Goal: Task Accomplishment & Management: Use online tool/utility

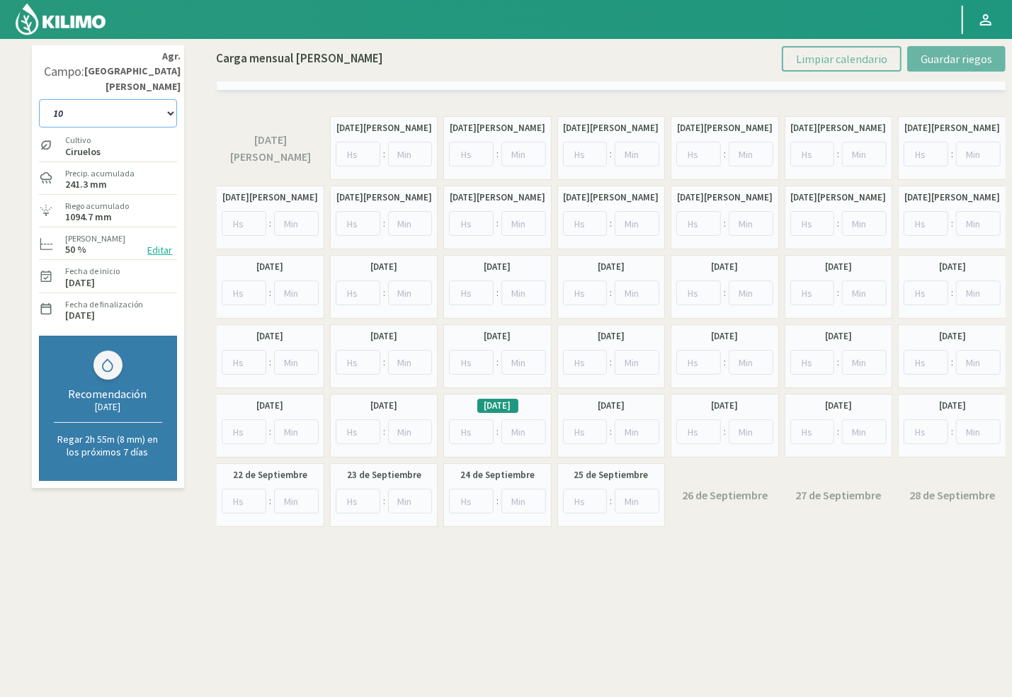
click at [162, 99] on select "10 11 12 13 1A 1B 26 27 E 3A 4 5 6 7 [PERSON_NAME] 7 Ciruela 8 9 Equipo 1 2005 …" at bounding box center [108, 113] width 138 height 28
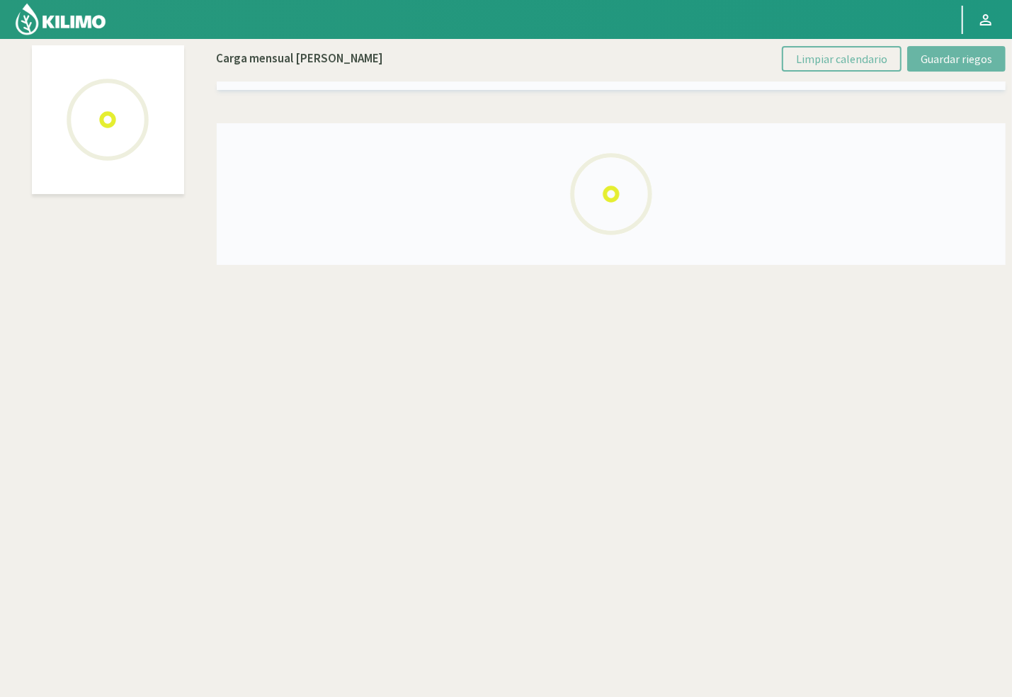
select select "43: Object"
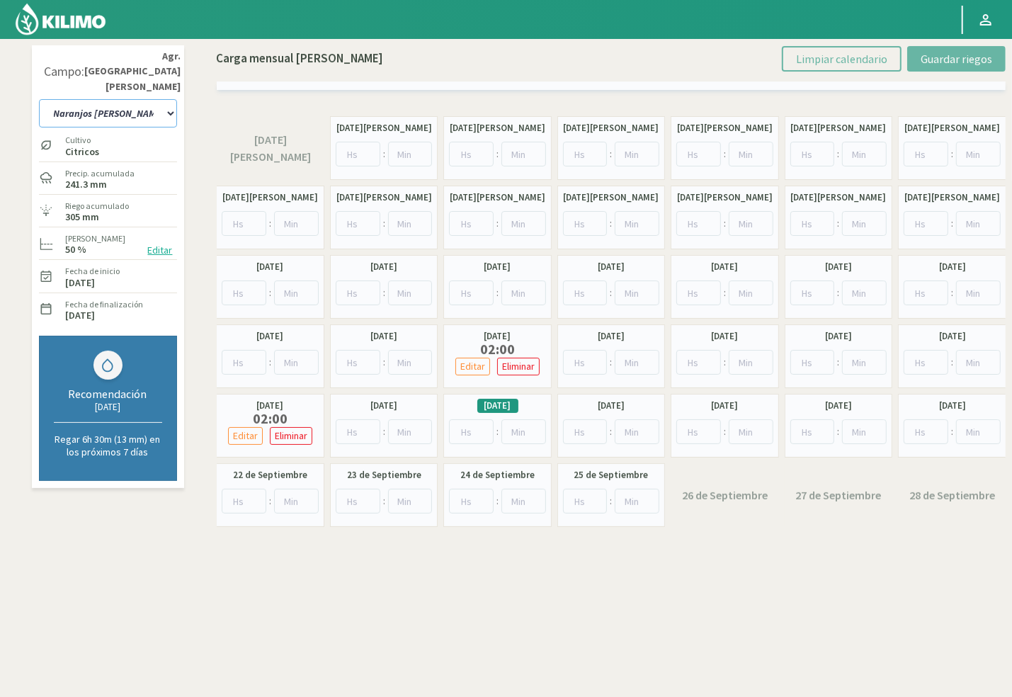
click at [136, 99] on select "10 11 12 13 1A 1B 26 27 E 3A 4 5 6 7 [PERSON_NAME] 7 Ciruela 8 9 Equipo 1 2005 …" at bounding box center [108, 113] width 138 height 28
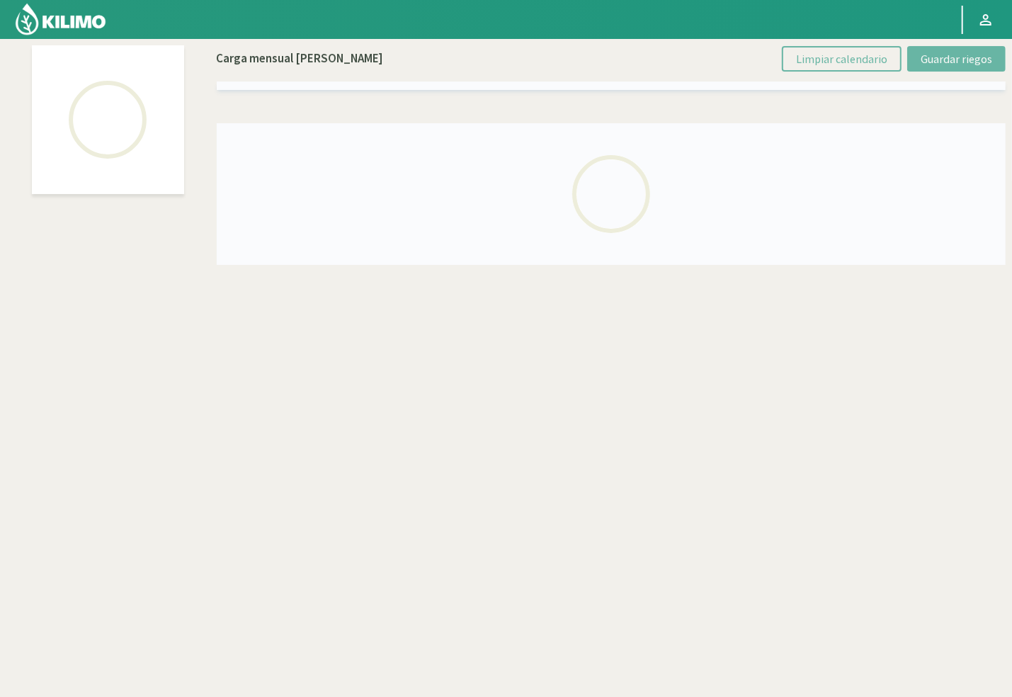
select select "60: Object"
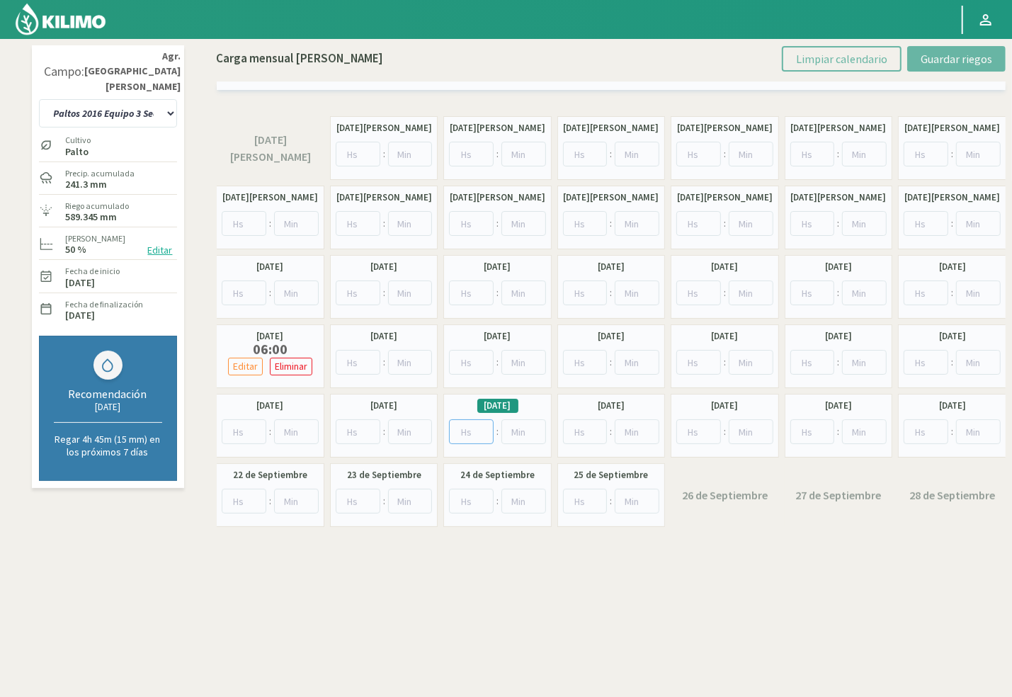
click at [471, 435] on input "number" at bounding box center [471, 431] width 45 height 25
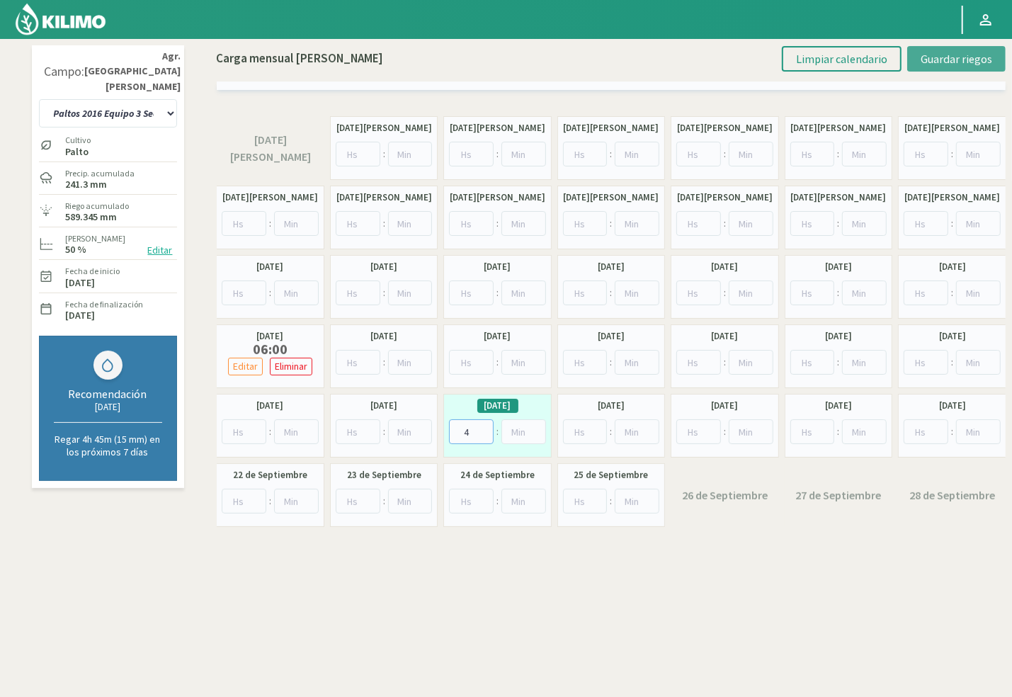
type input "4"
click at [958, 62] on span "Guardar riegos" at bounding box center [957, 59] width 72 height 14
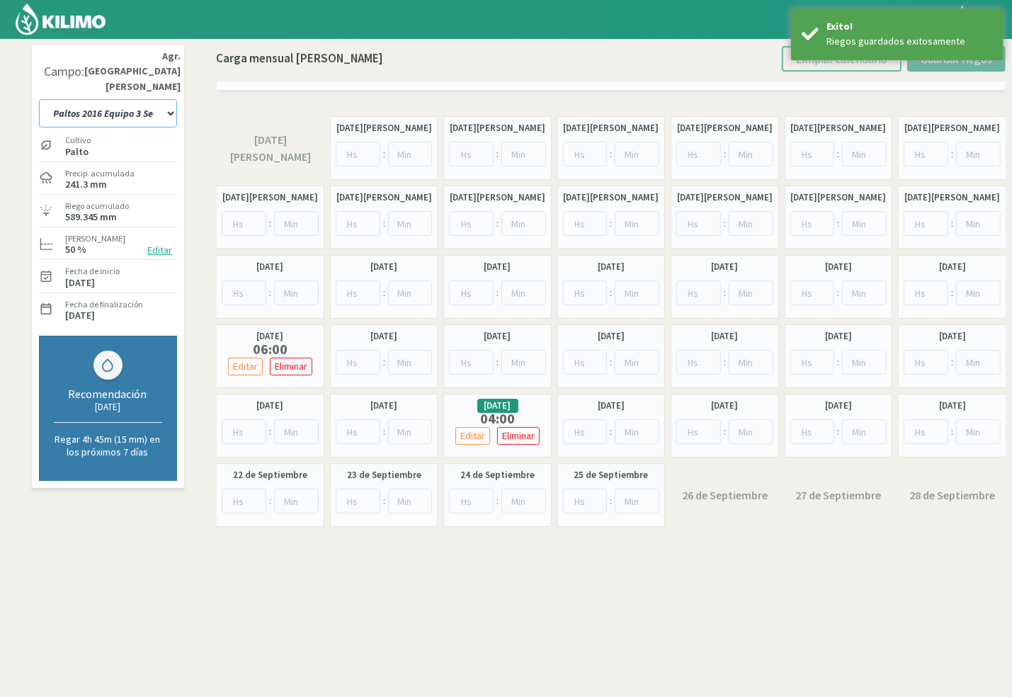
click at [123, 99] on select "10 11 12 13 1A 1B 26 27 E 3A 4 5 6 7 [PERSON_NAME] 7 Ciruela 8 9 Equipo 1 2005 …" at bounding box center [108, 113] width 138 height 28
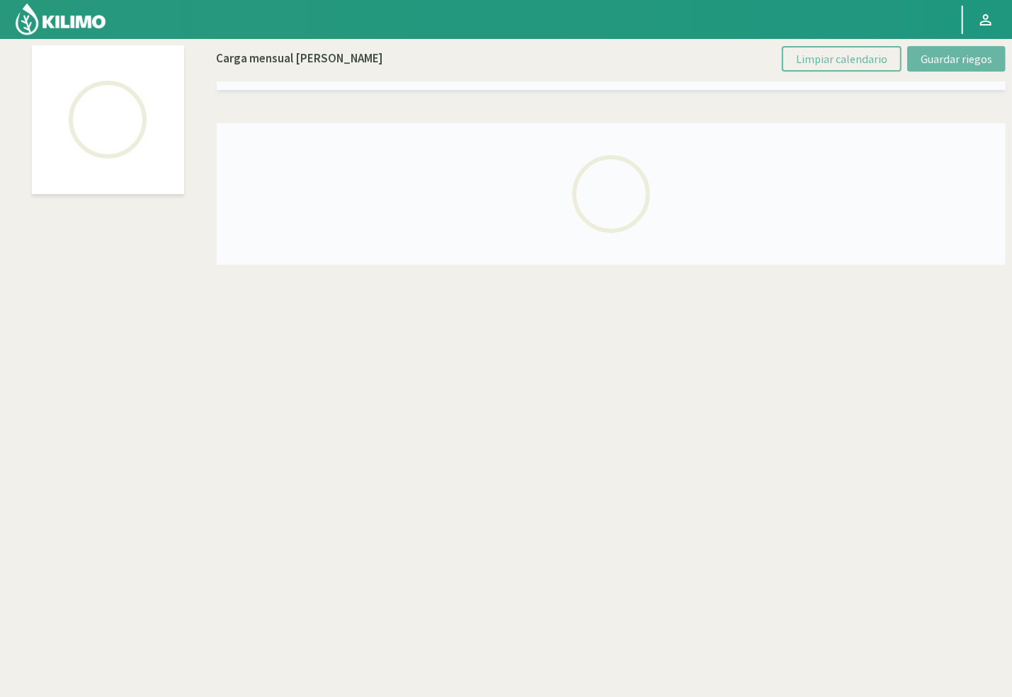
select select "28: Object"
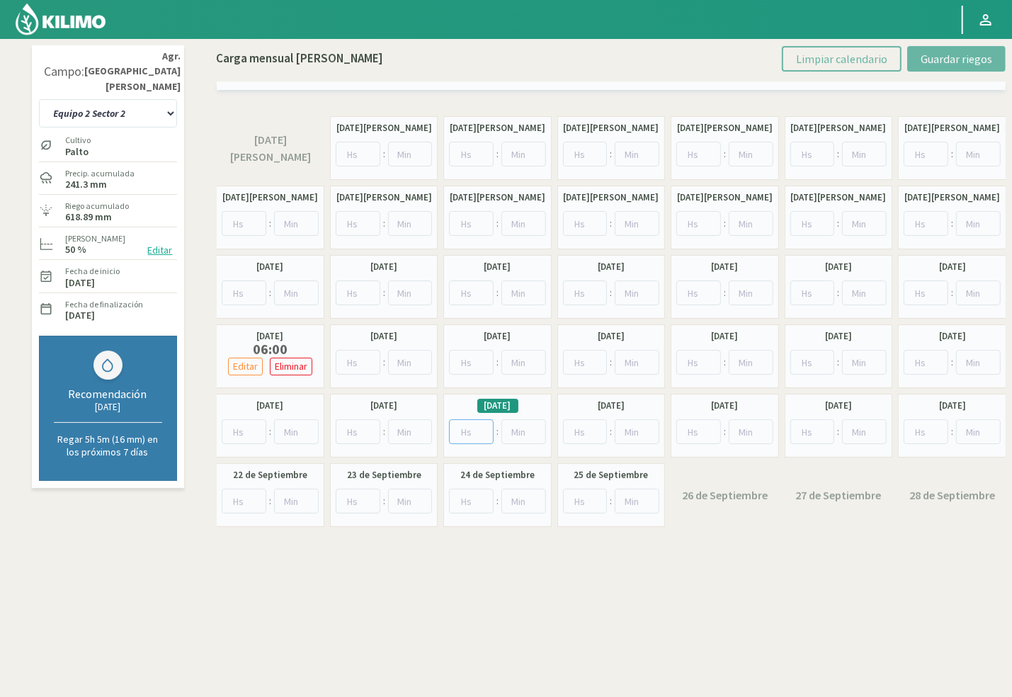
click at [457, 428] on input "number" at bounding box center [471, 431] width 45 height 25
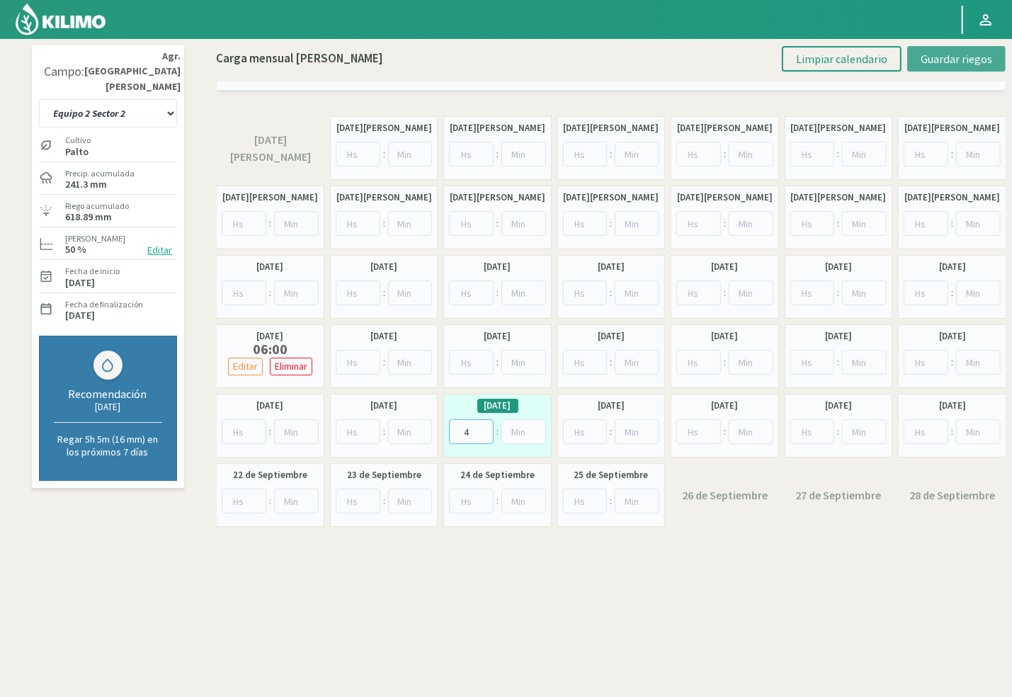
type input "4"
click at [922, 55] on button "Guardar riegos" at bounding box center [956, 59] width 98 height 26
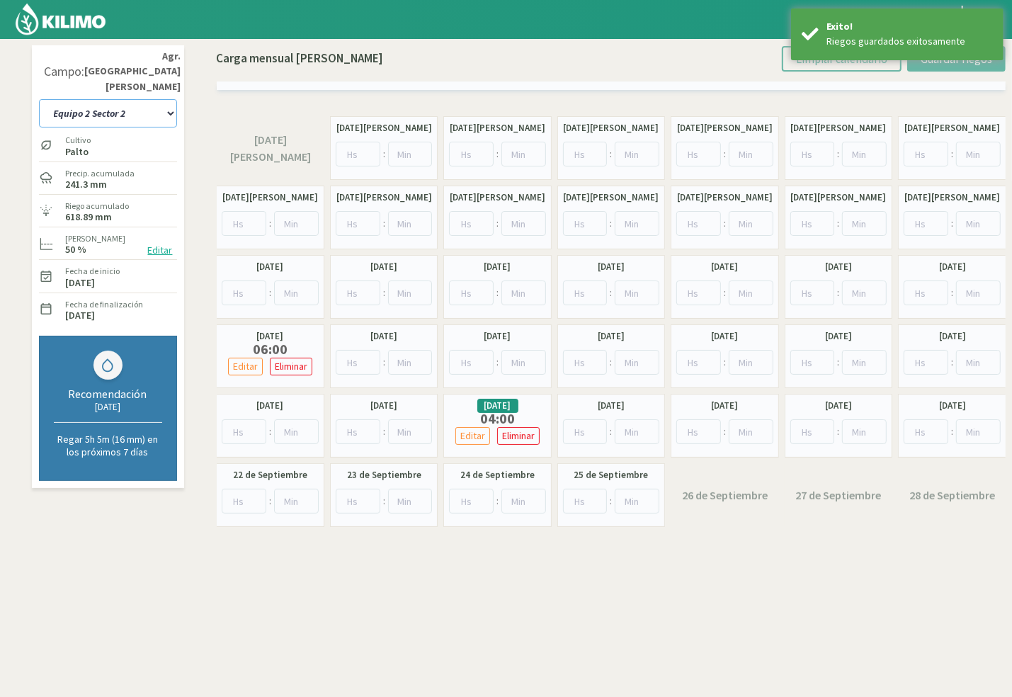
click at [163, 99] on select "10 11 12 13 1A 1B 26 27 E 3A 4 5 6 7 [PERSON_NAME] 7 Ciruela 8 9 Equipo 1 2005 …" at bounding box center [108, 113] width 138 height 28
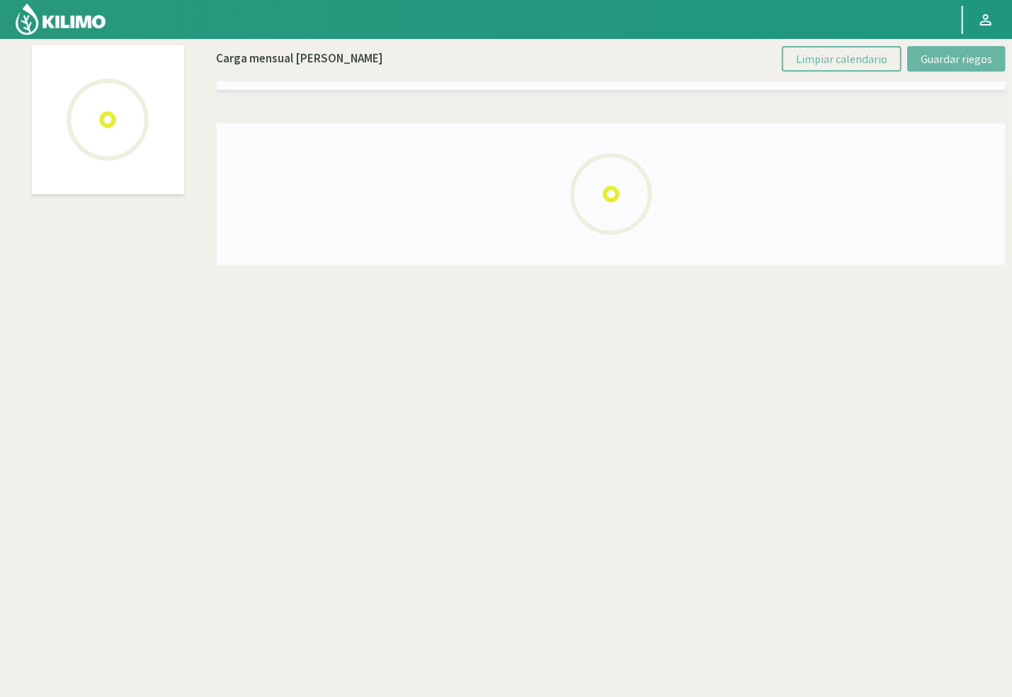
select select "55: Object"
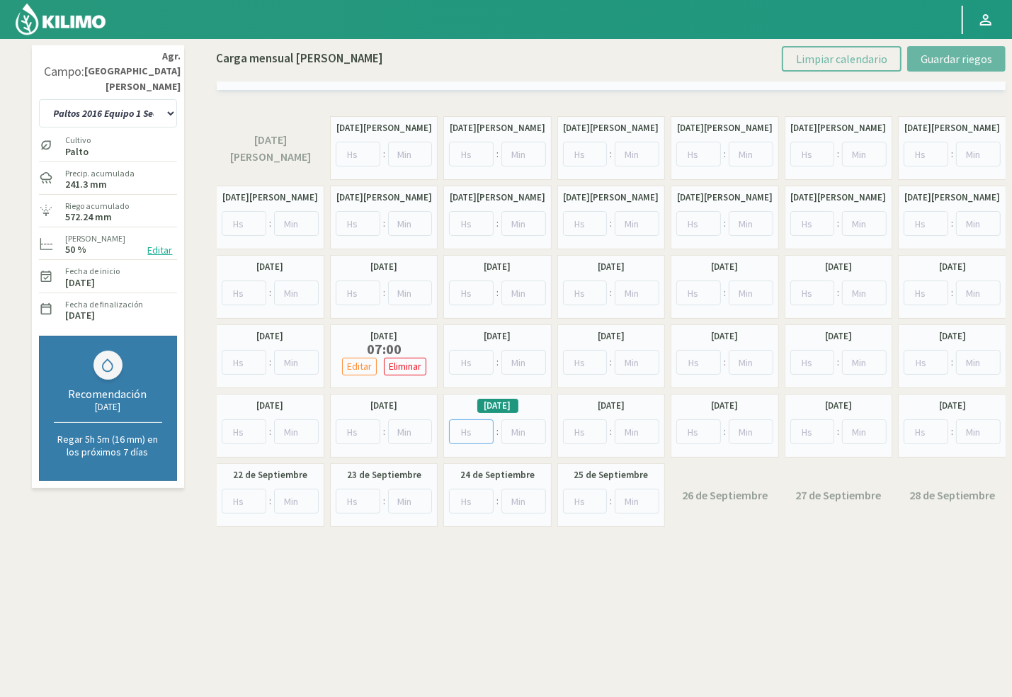
click at [472, 426] on input "number" at bounding box center [471, 431] width 45 height 25
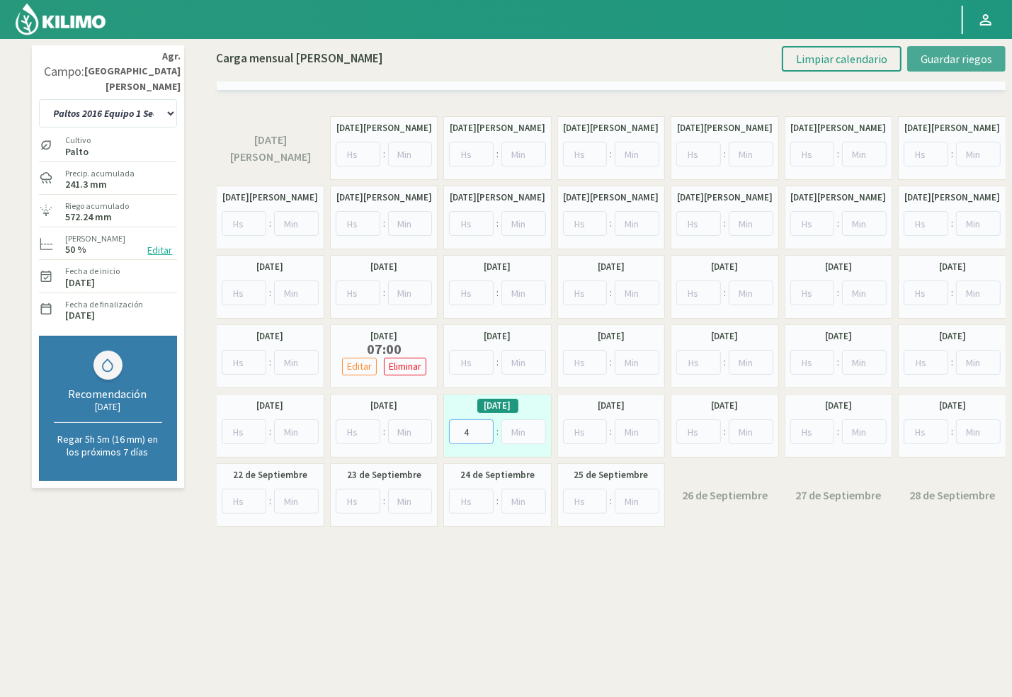
type input "4"
click at [936, 55] on span "Guardar riegos" at bounding box center [957, 59] width 72 height 14
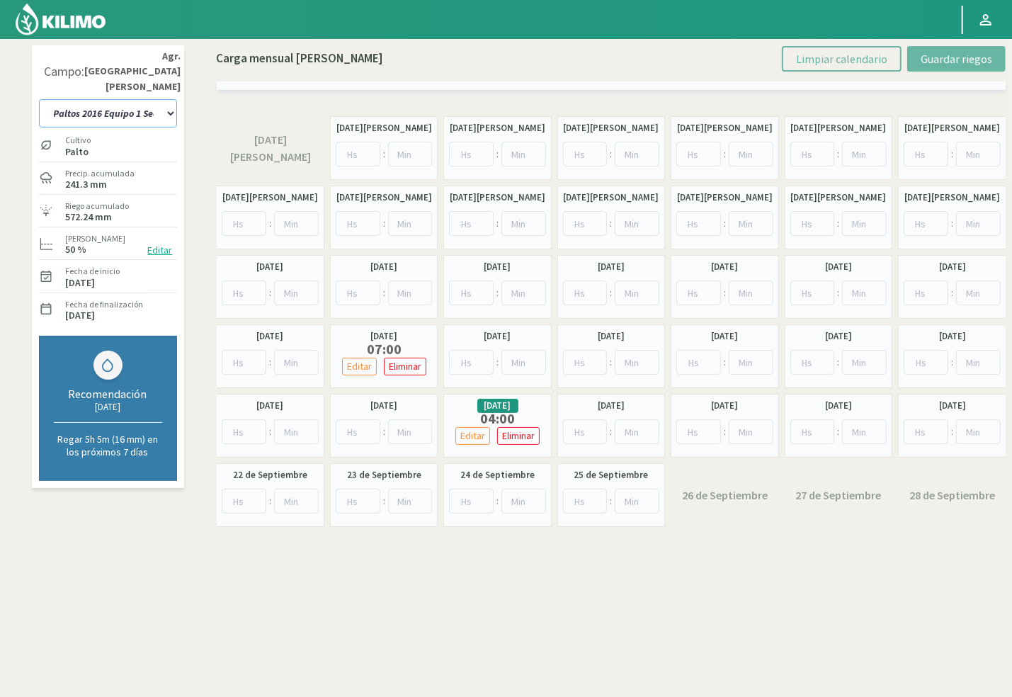
click at [114, 102] on select "10 11 12 13 1A 1B 26 27 E 3A 4 5 6 7 [PERSON_NAME] 7 Ciruela 8 9 Equipo 1 2005 …" at bounding box center [108, 113] width 138 height 28
click at [137, 99] on select "10 11 12 13 1A 1B 26 27 E 3A 4 5 6 7 [PERSON_NAME] 7 Ciruela 8 9 Equipo 1 2005 …" at bounding box center [108, 113] width 138 height 28
click at [99, 99] on select "10 11 12 13 1A 1B 26 27 E 3A 4 5 6 7 [PERSON_NAME] 7 Ciruela 8 9 Equipo 1 2005 …" at bounding box center [108, 113] width 138 height 28
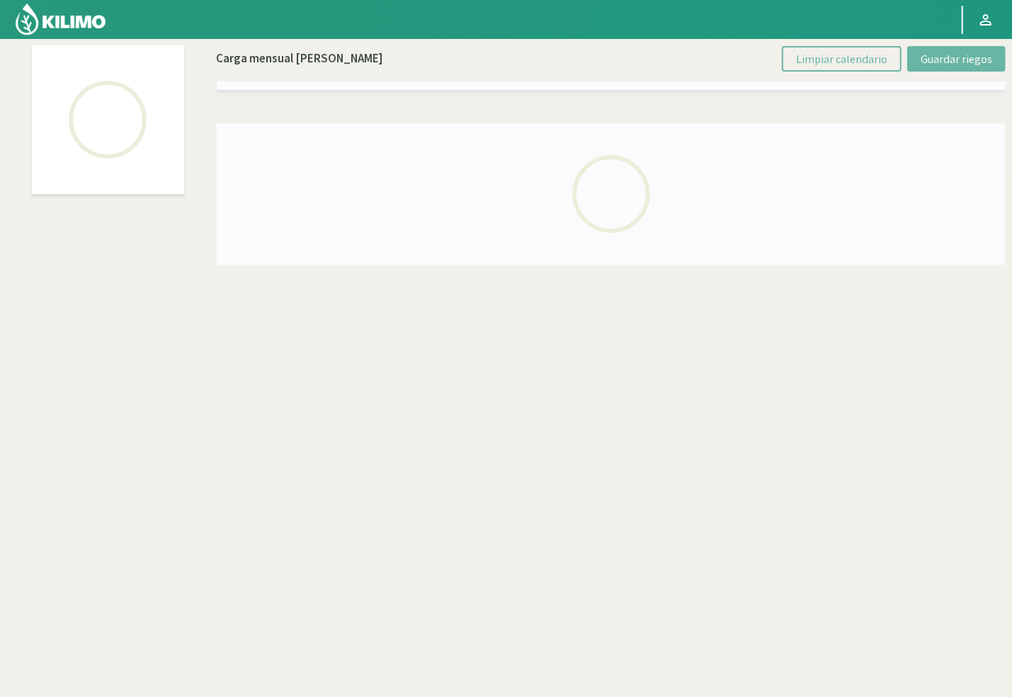
select select "33: Object"
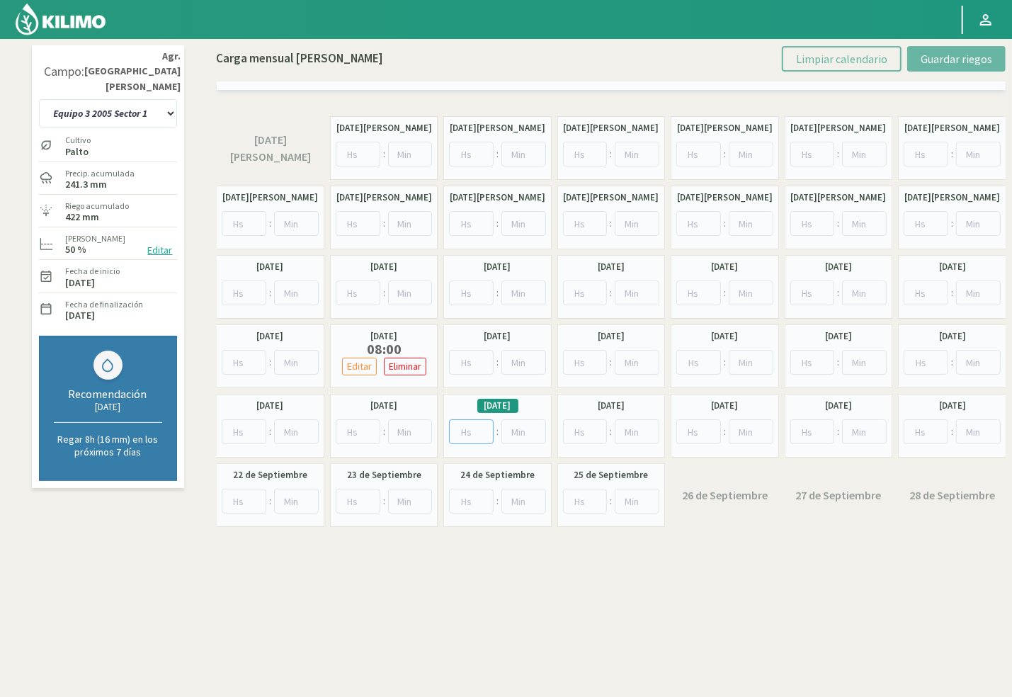
click at [471, 435] on input "number" at bounding box center [471, 431] width 45 height 25
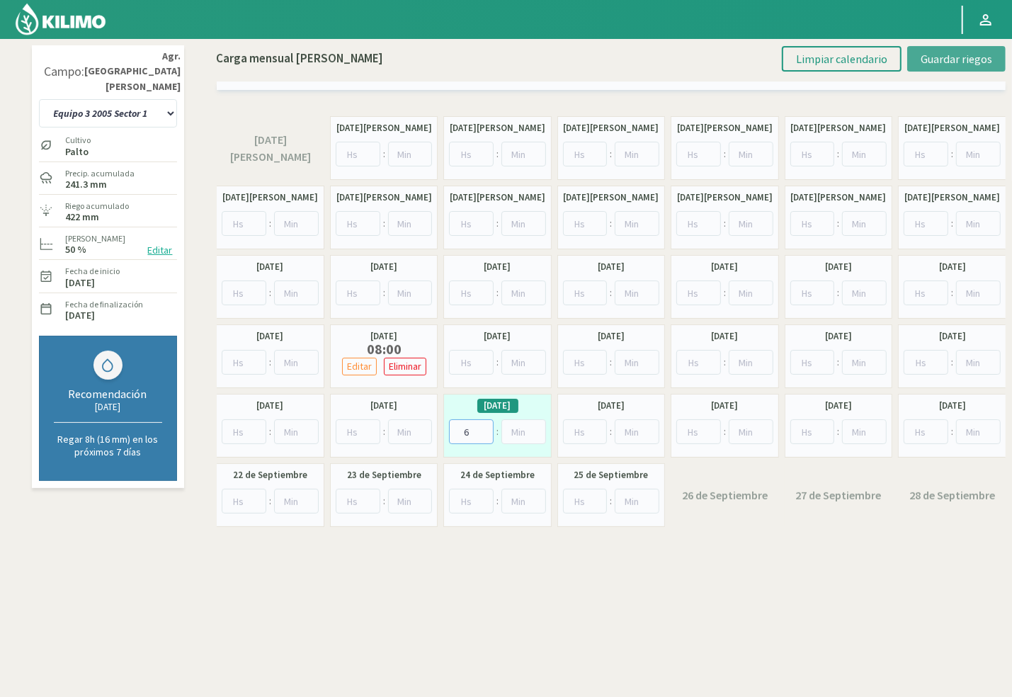
type input "6"
click at [987, 60] on span "Guardar riegos" at bounding box center [957, 59] width 72 height 14
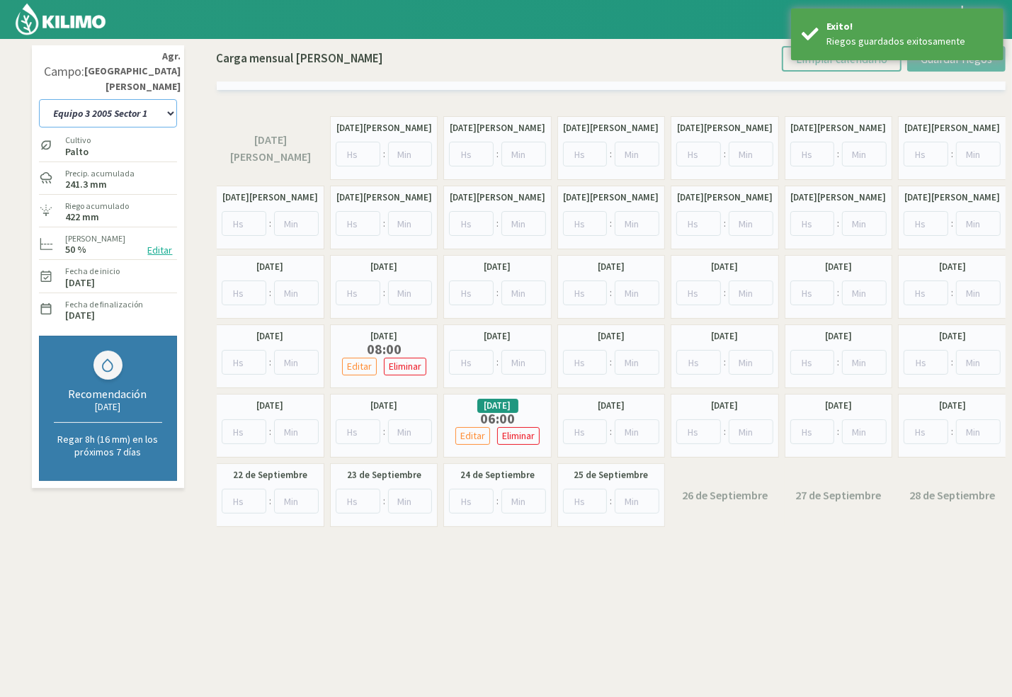
click at [148, 99] on select "10 11 12 13 1A 1B 26 27 E 3A 4 5 6 7 [PERSON_NAME] 7 Ciruela 8 9 Equipo 1 2005 …" at bounding box center [108, 113] width 138 height 28
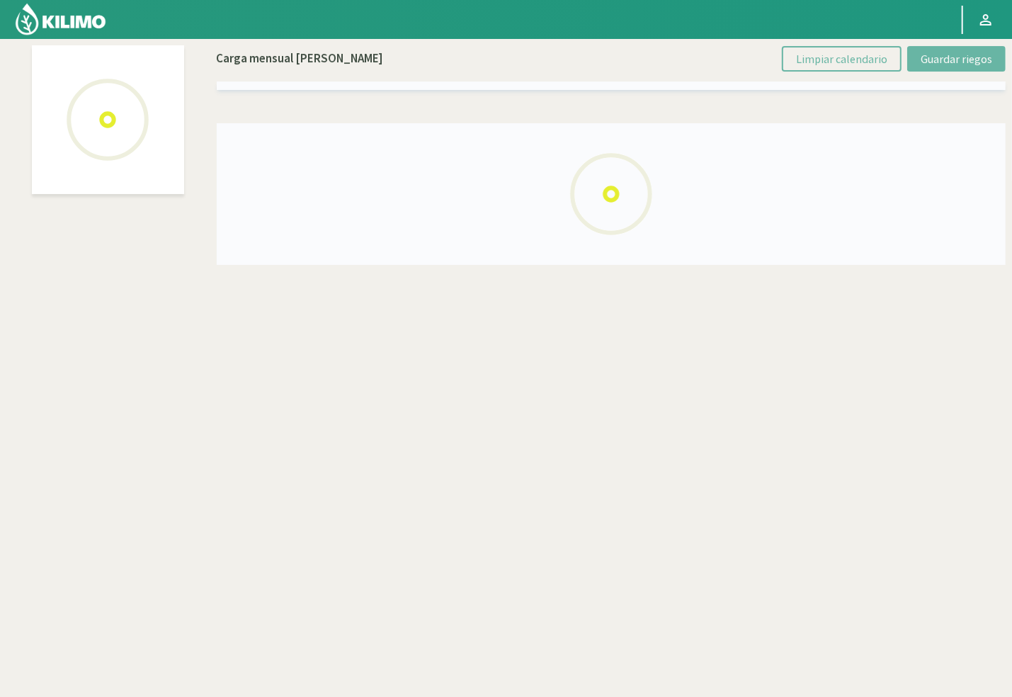
select select "23: Object"
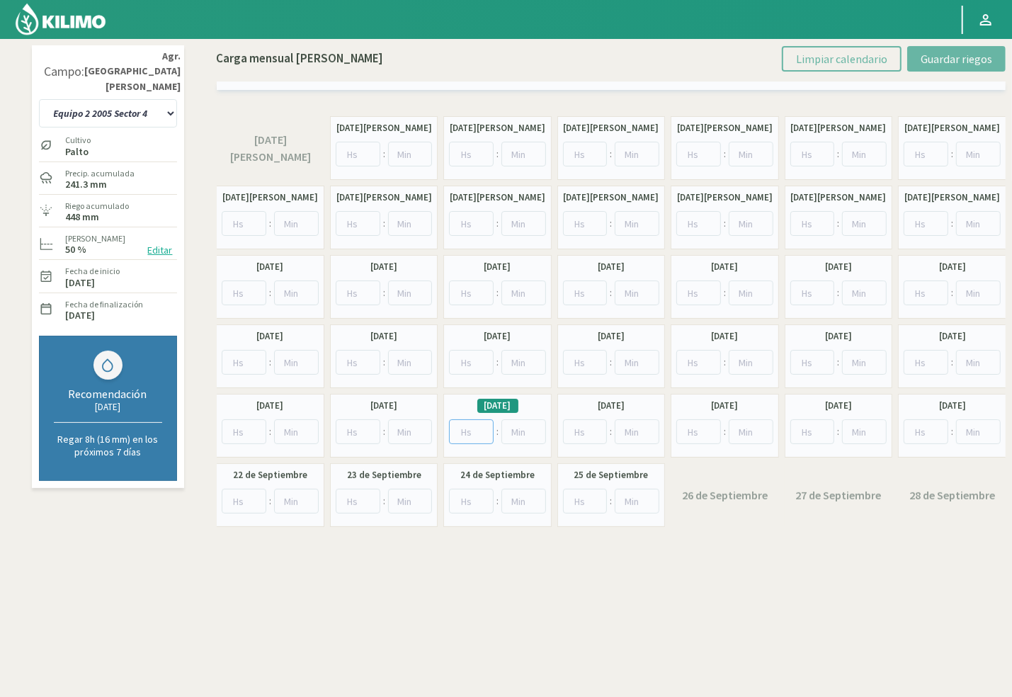
click at [463, 425] on input "number" at bounding box center [471, 431] width 45 height 25
type input "6"
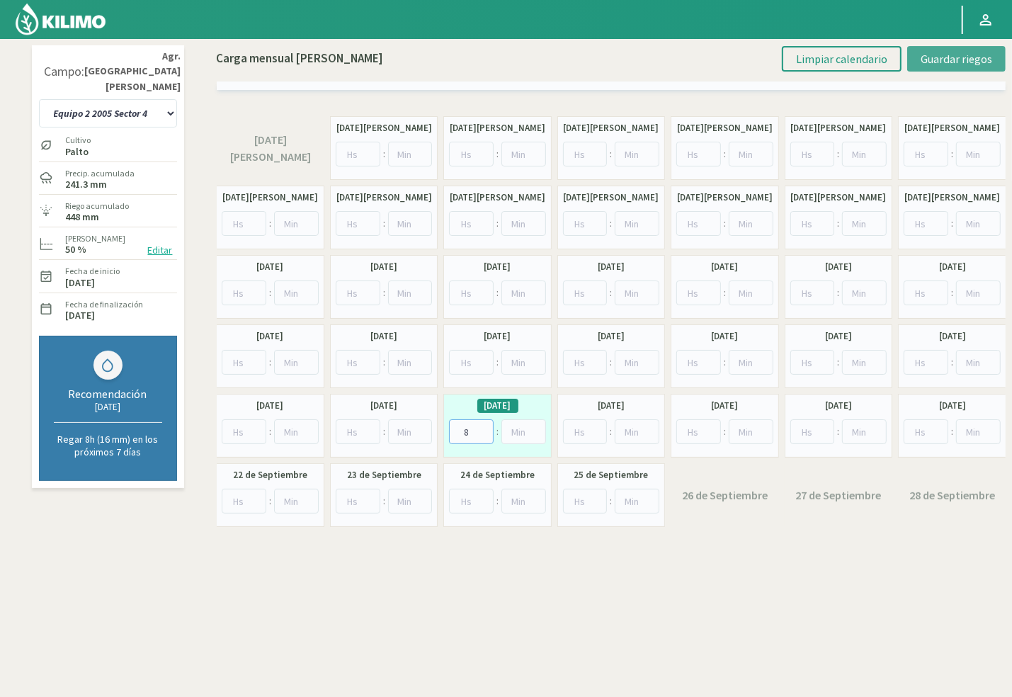
type input "8"
click at [944, 57] on span "Guardar riegos" at bounding box center [957, 59] width 72 height 14
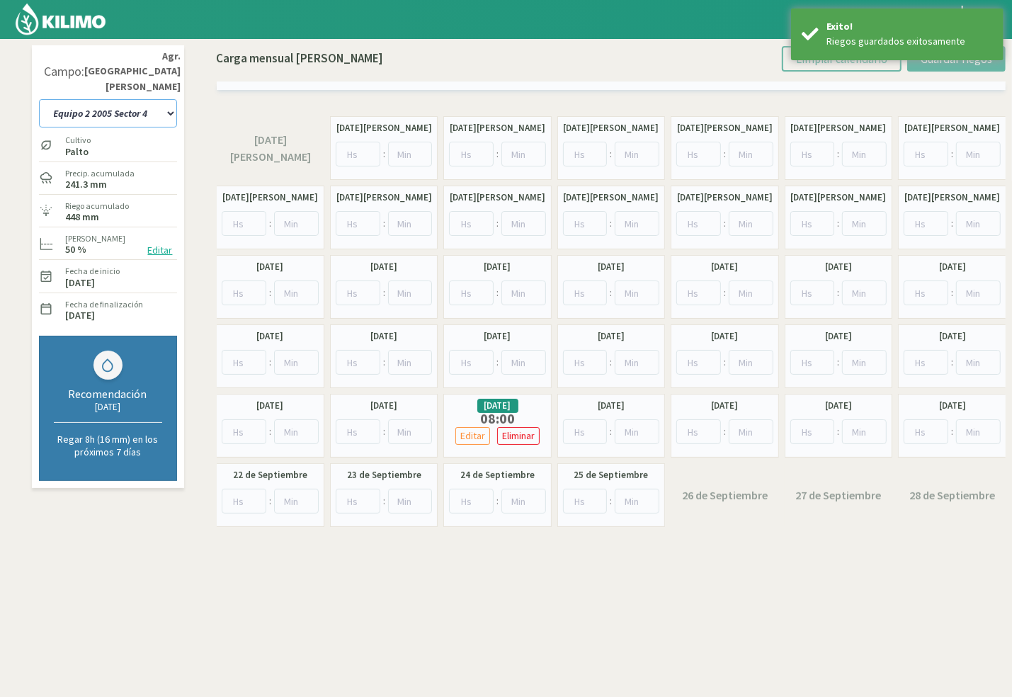
click at [125, 100] on select "10 11 12 13 1A 1B 26 27 E 3A 4 5 6 7 [PERSON_NAME] 7 Ciruela 8 9 Equipo 1 2005 …" at bounding box center [108, 113] width 138 height 28
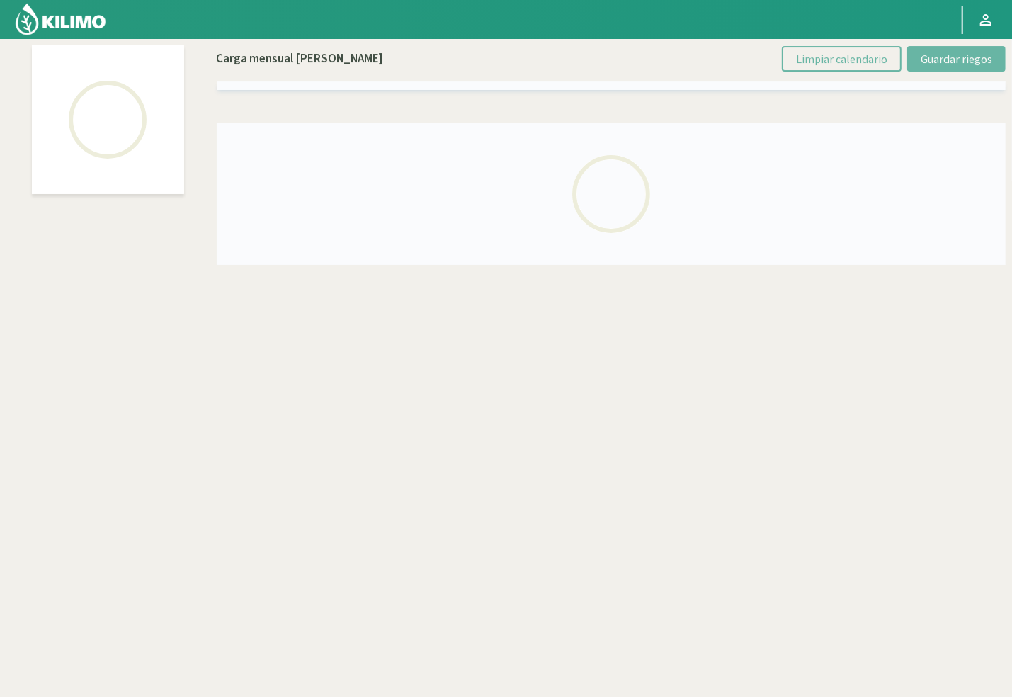
select select "19: Object"
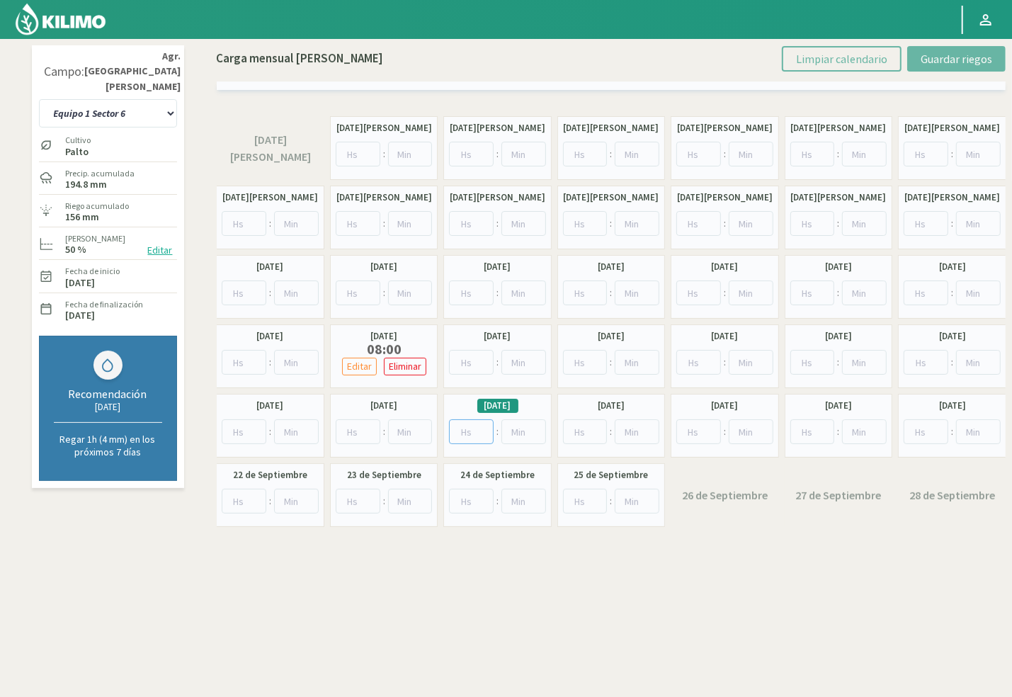
click at [471, 434] on input "number" at bounding box center [471, 431] width 45 height 25
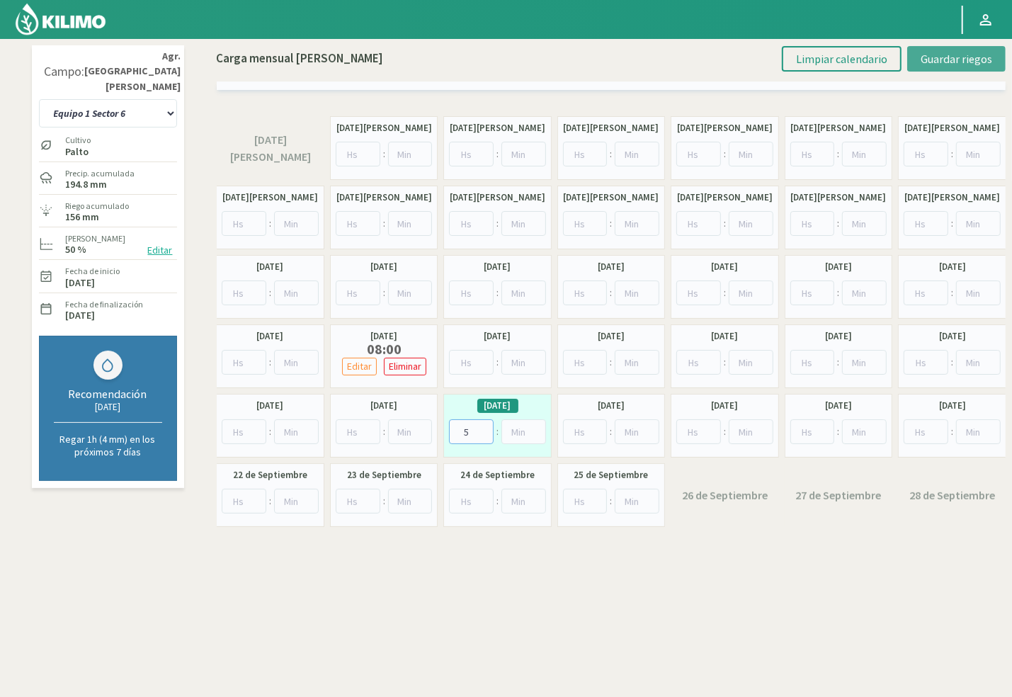
type input "5"
click at [958, 60] on span "Guardar riegos" at bounding box center [957, 59] width 72 height 14
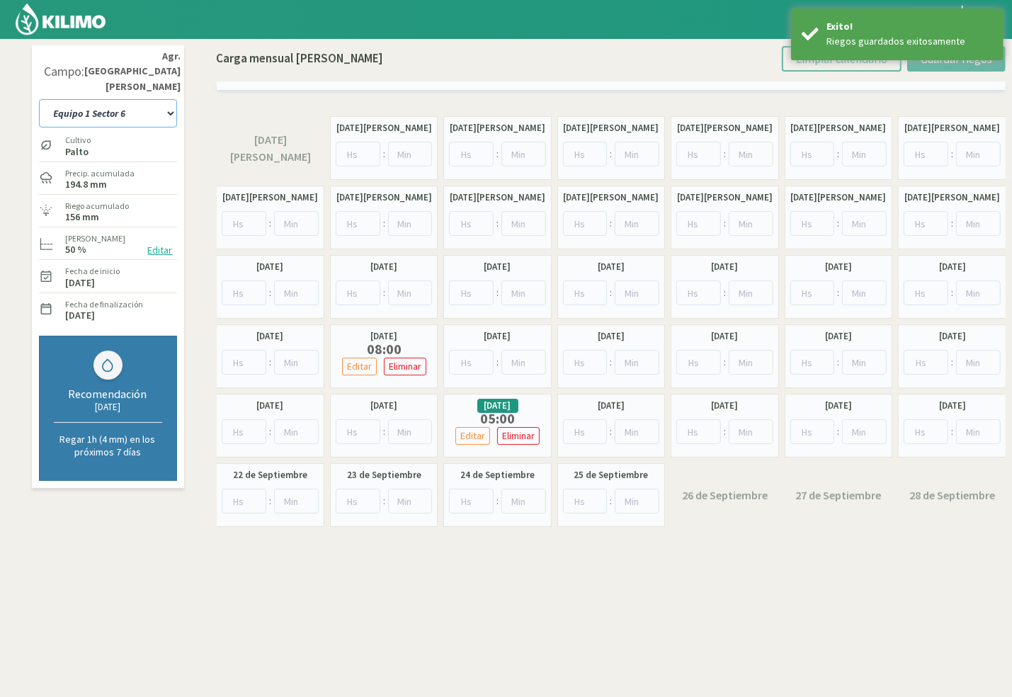
click at [148, 101] on select "10 11 12 13 1A 1B 26 27 E 3A 4 5 6 7 [PERSON_NAME] 7 Ciruela 8 9 Equipo 1 2005 …" at bounding box center [108, 113] width 138 height 28
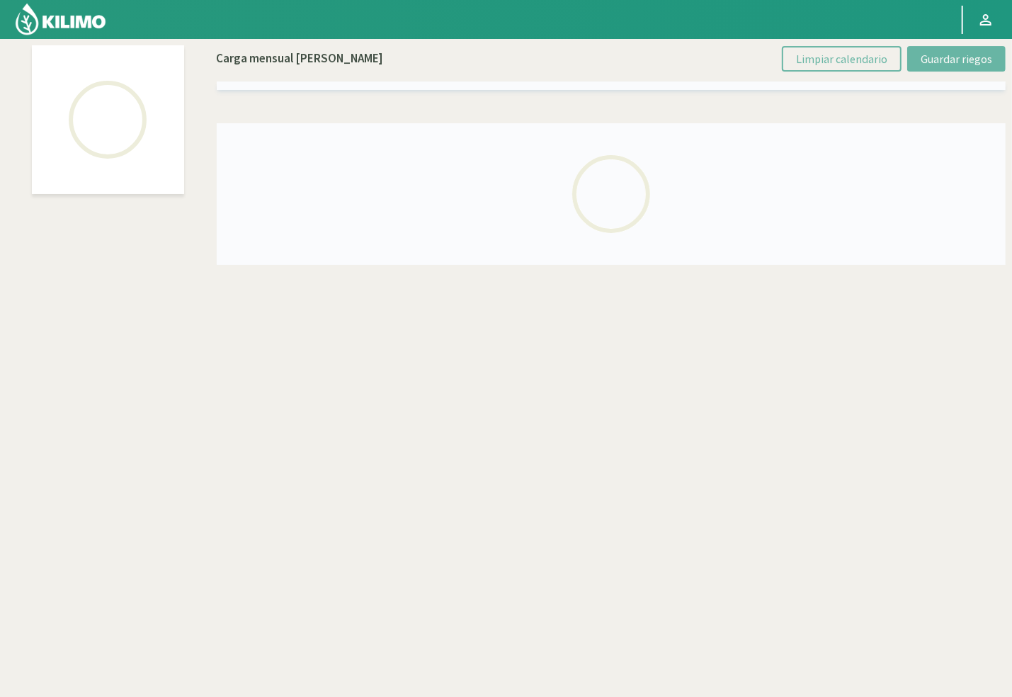
select select "47: Object"
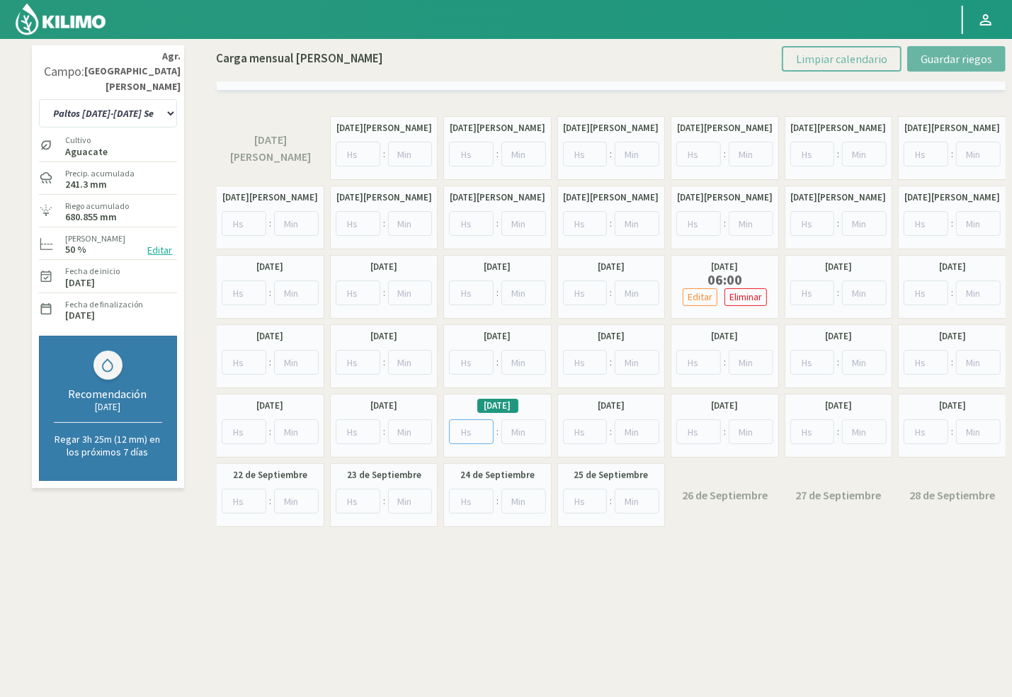
click at [471, 431] on input "number" at bounding box center [471, 431] width 45 height 25
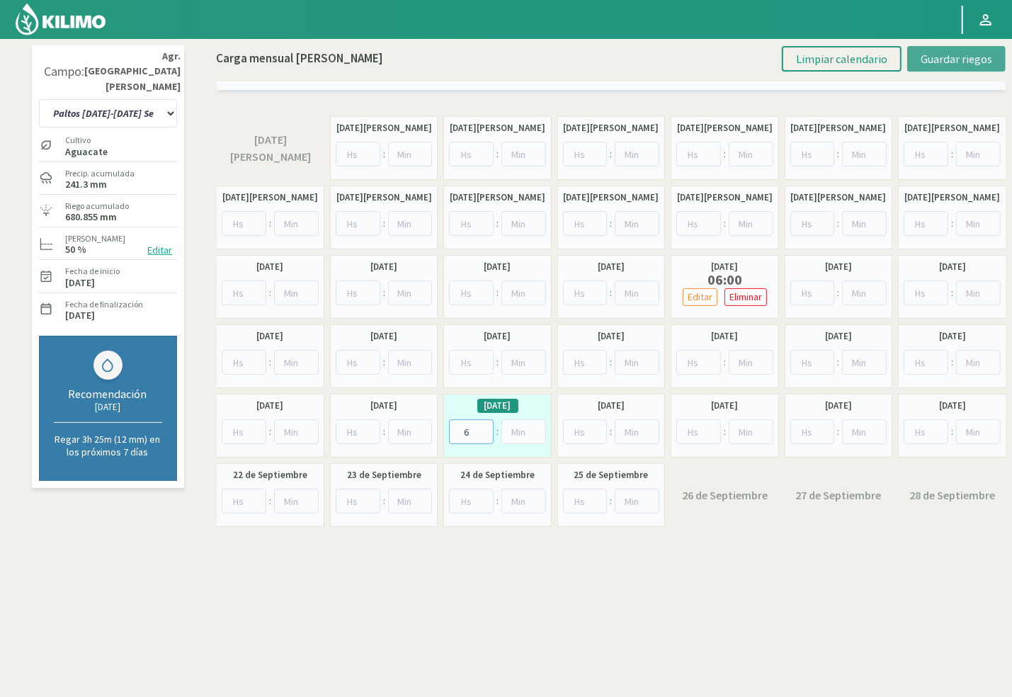
type input "6"
click at [959, 60] on span "Guardar riegos" at bounding box center [957, 59] width 72 height 14
